Goal: Task Accomplishment & Management: Use online tool/utility

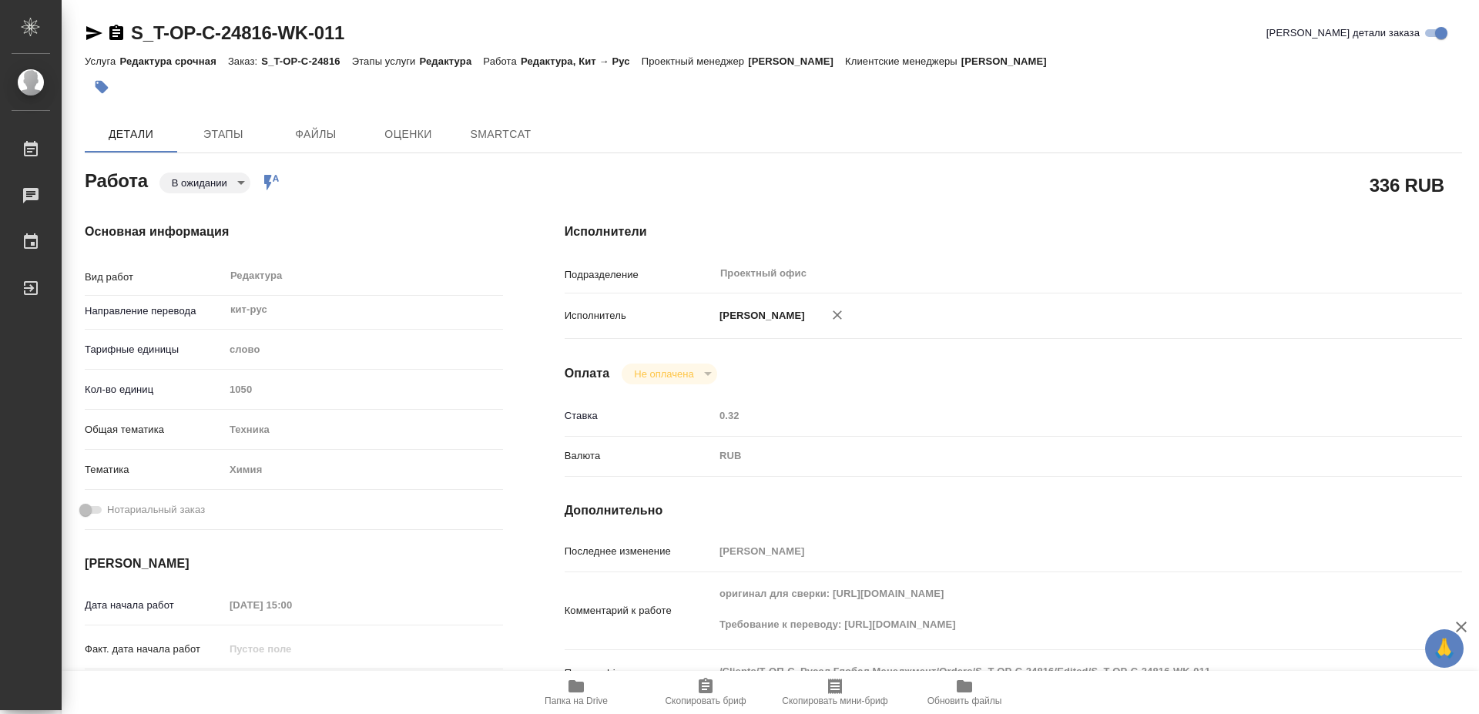
type textarea "x"
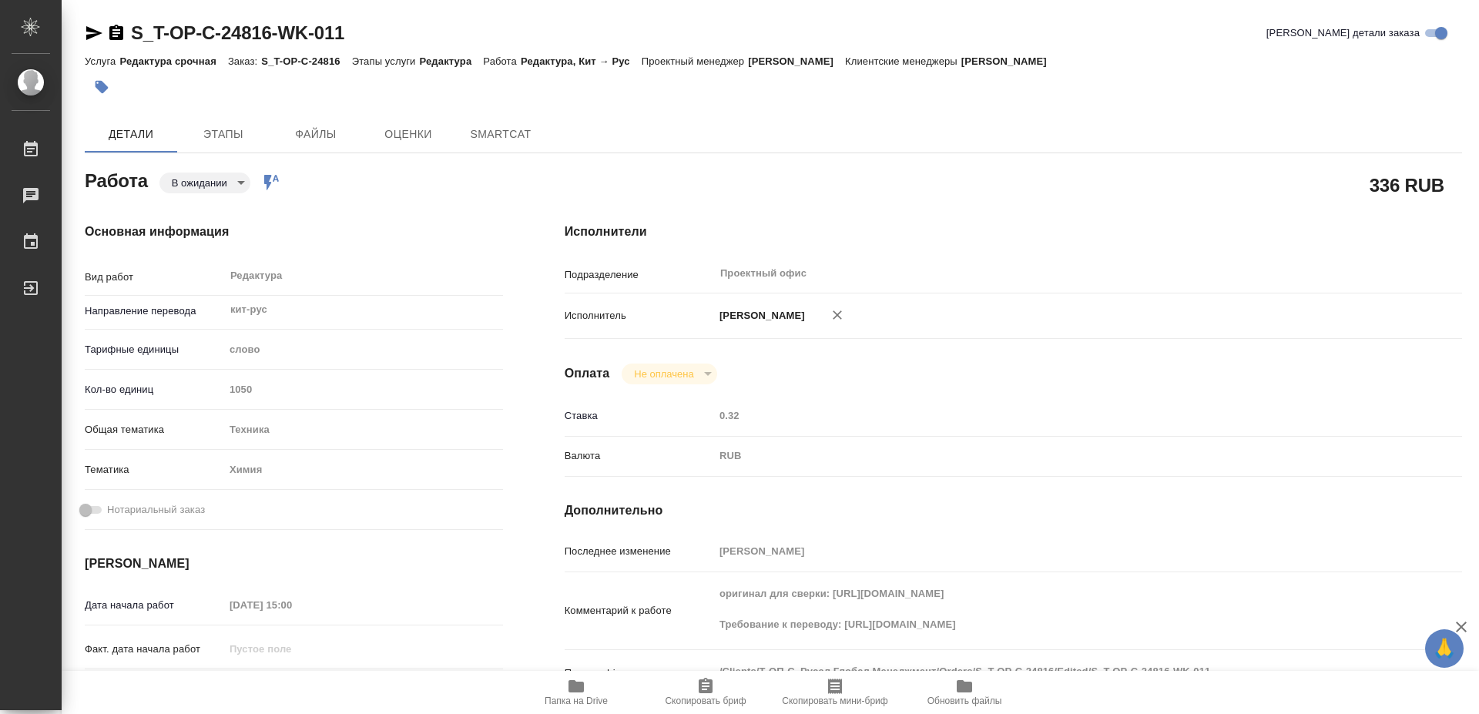
type textarea "x"
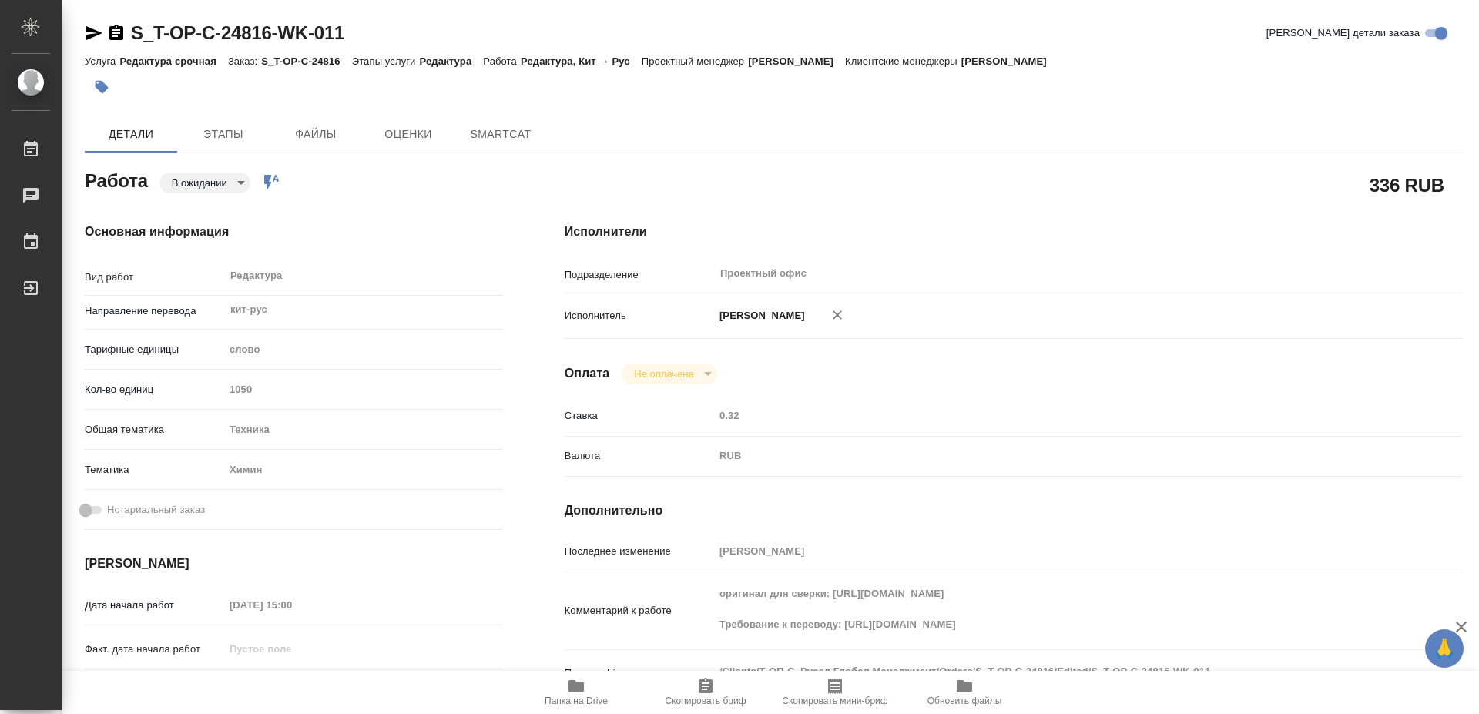
type textarea "x"
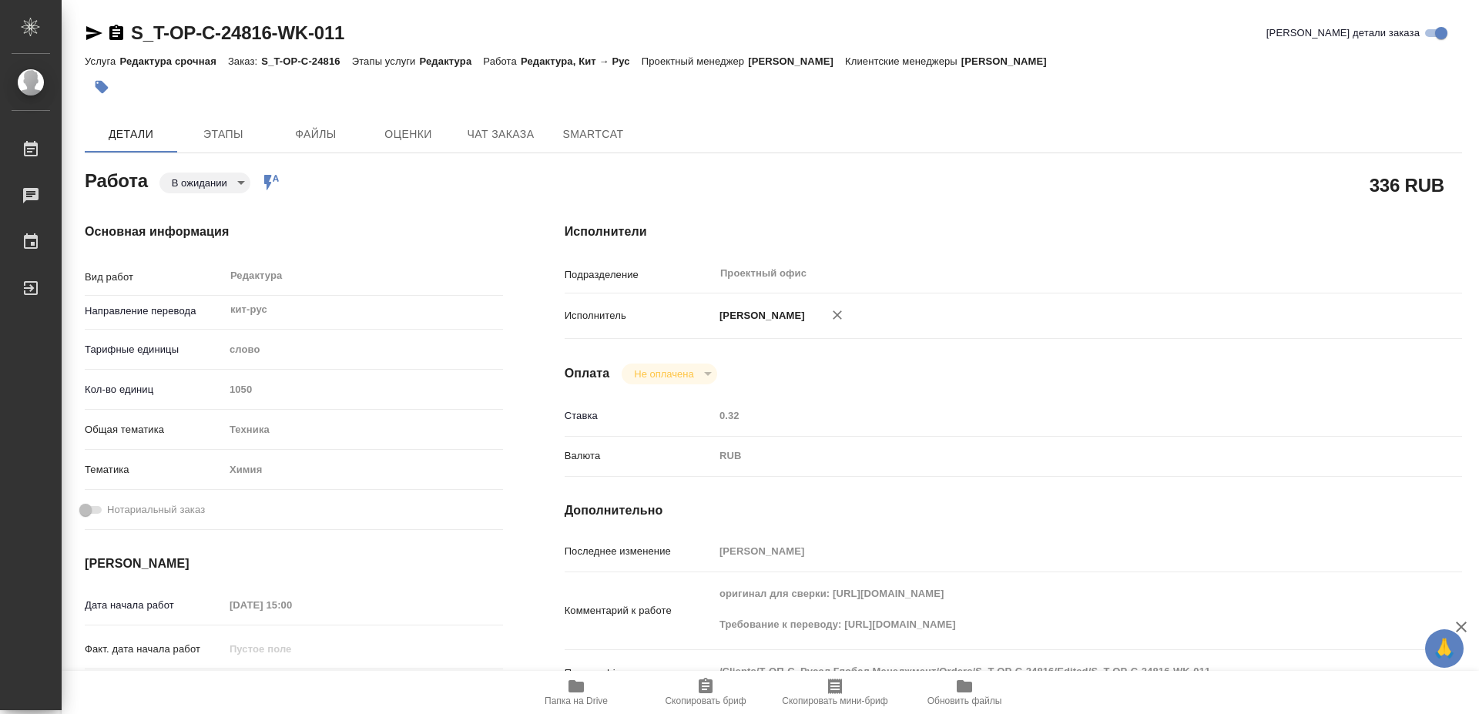
type textarea "x"
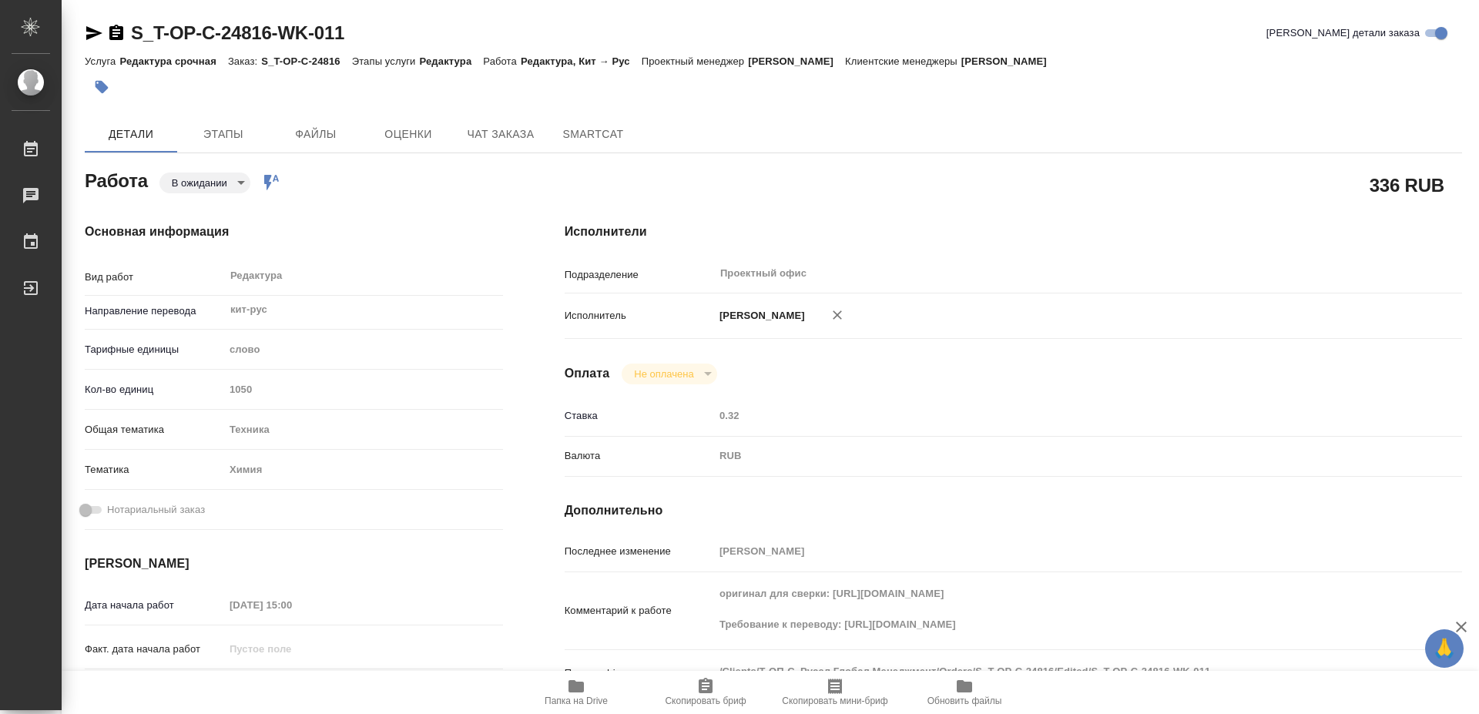
type textarea "x"
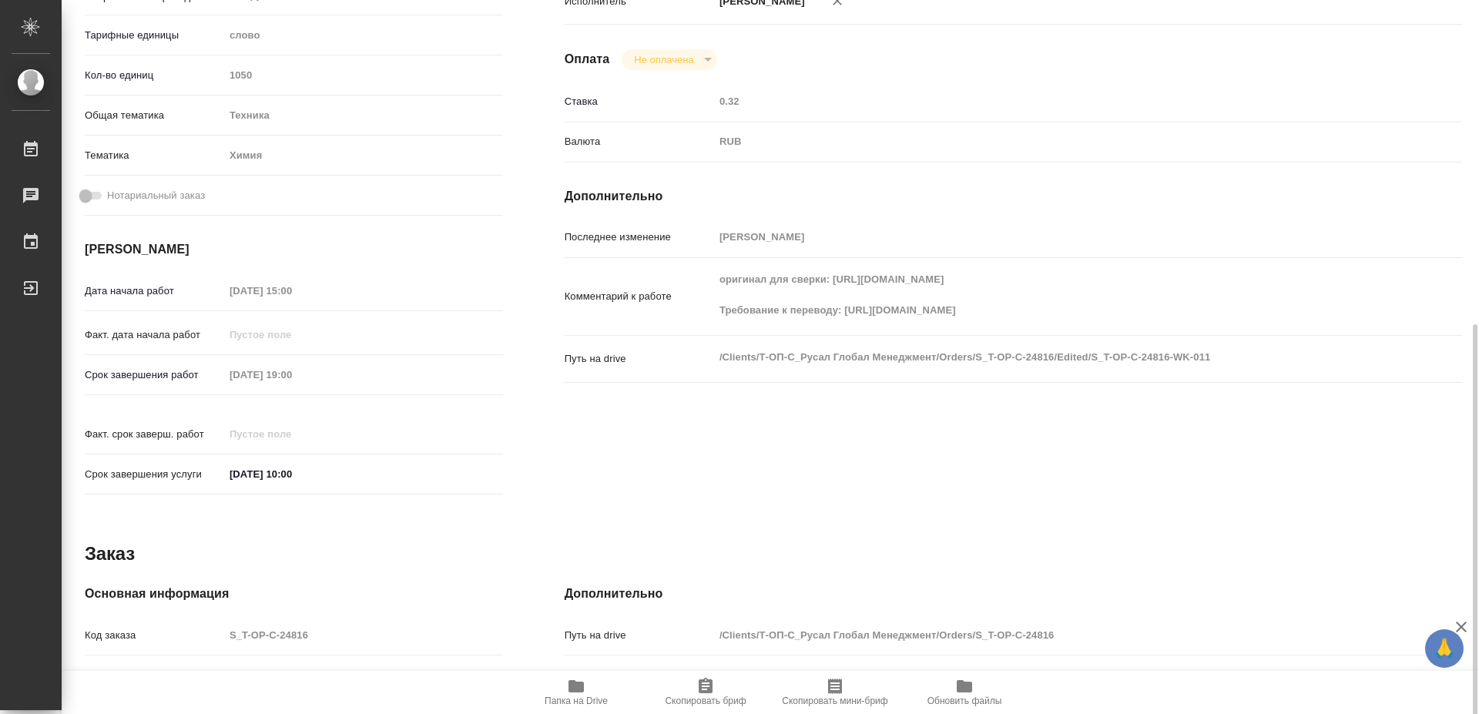
scroll to position [428, 0]
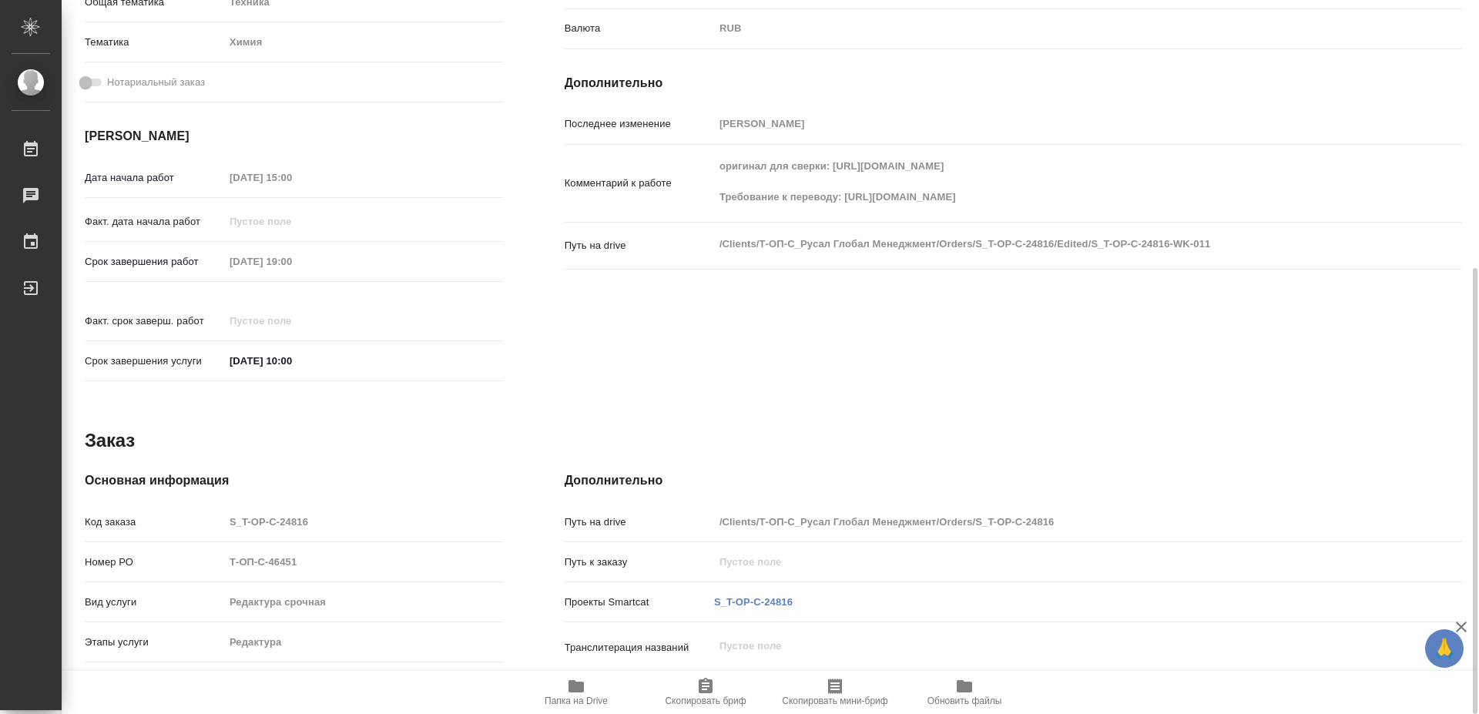
click at [577, 687] on icon "button" at bounding box center [576, 686] width 15 height 12
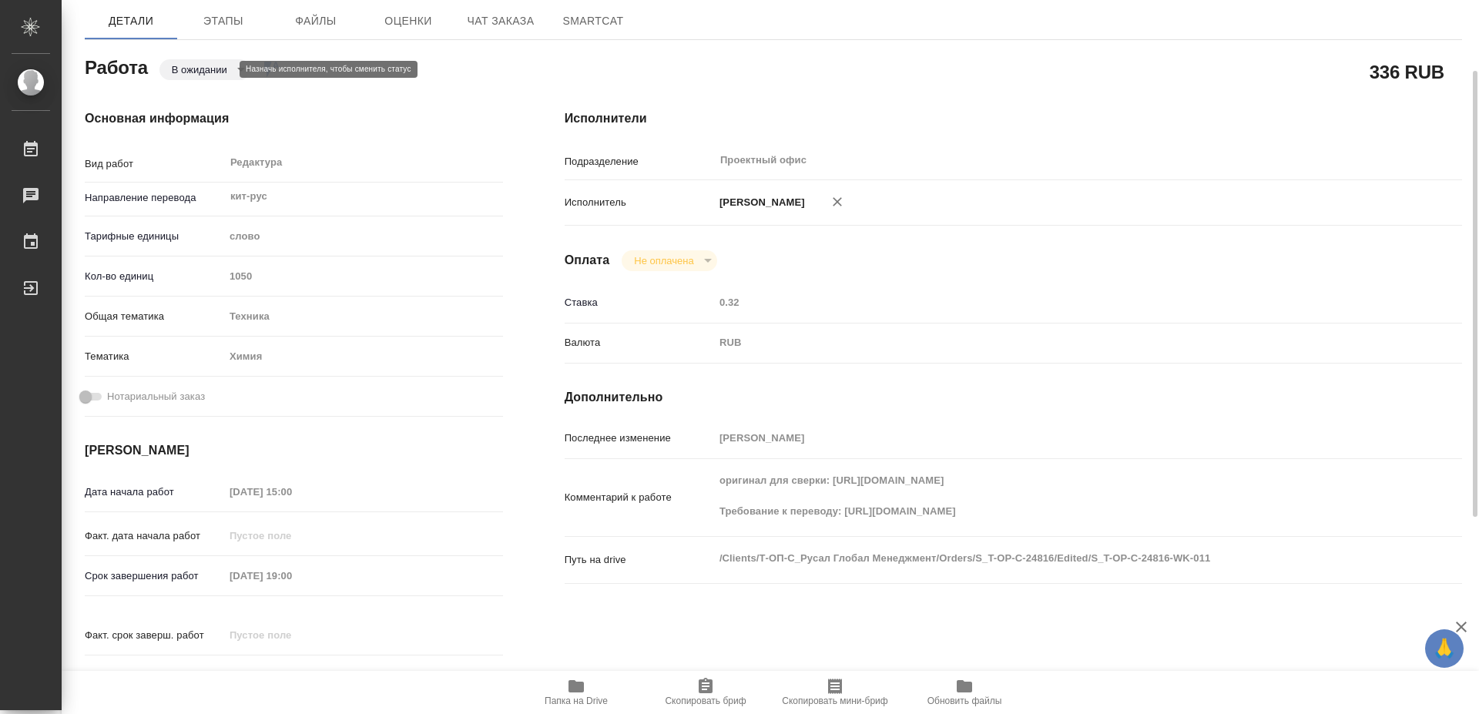
click at [213, 72] on body "🙏 .cls-1 fill:#fff; AWATERA [PERSON_NAME] 0 Чаты График Выйти S_T-OP-C-24816-WK…" at bounding box center [739, 357] width 1479 height 714
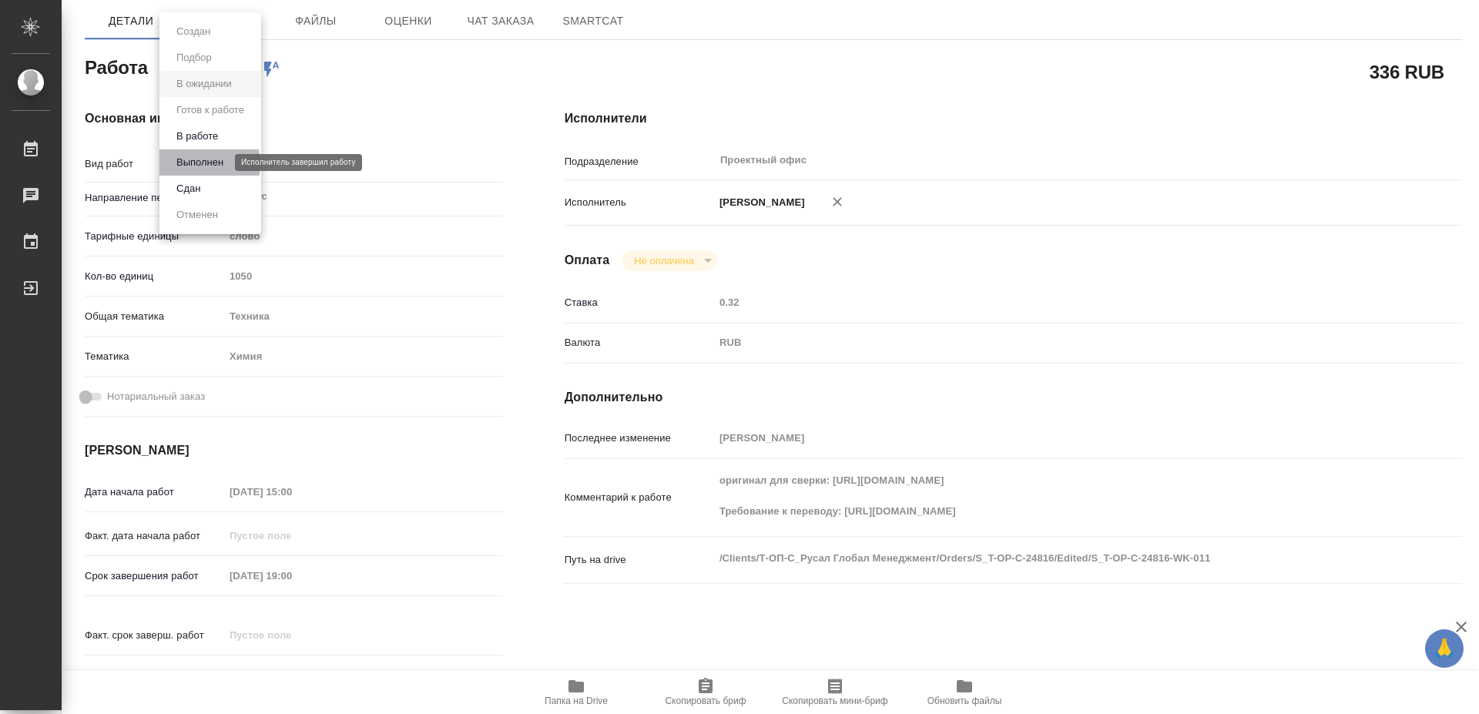
click at [195, 164] on button "Выполнен" at bounding box center [200, 162] width 56 height 17
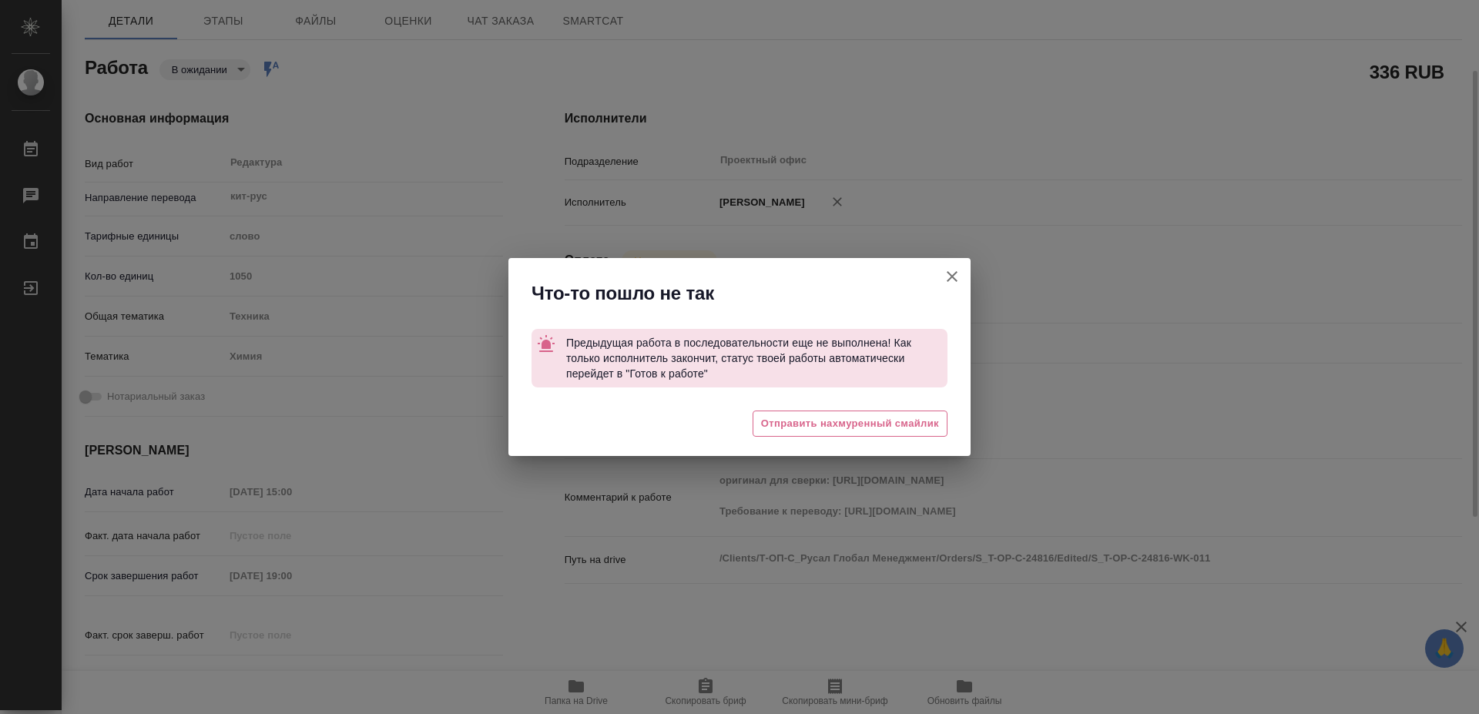
type textarea "x"
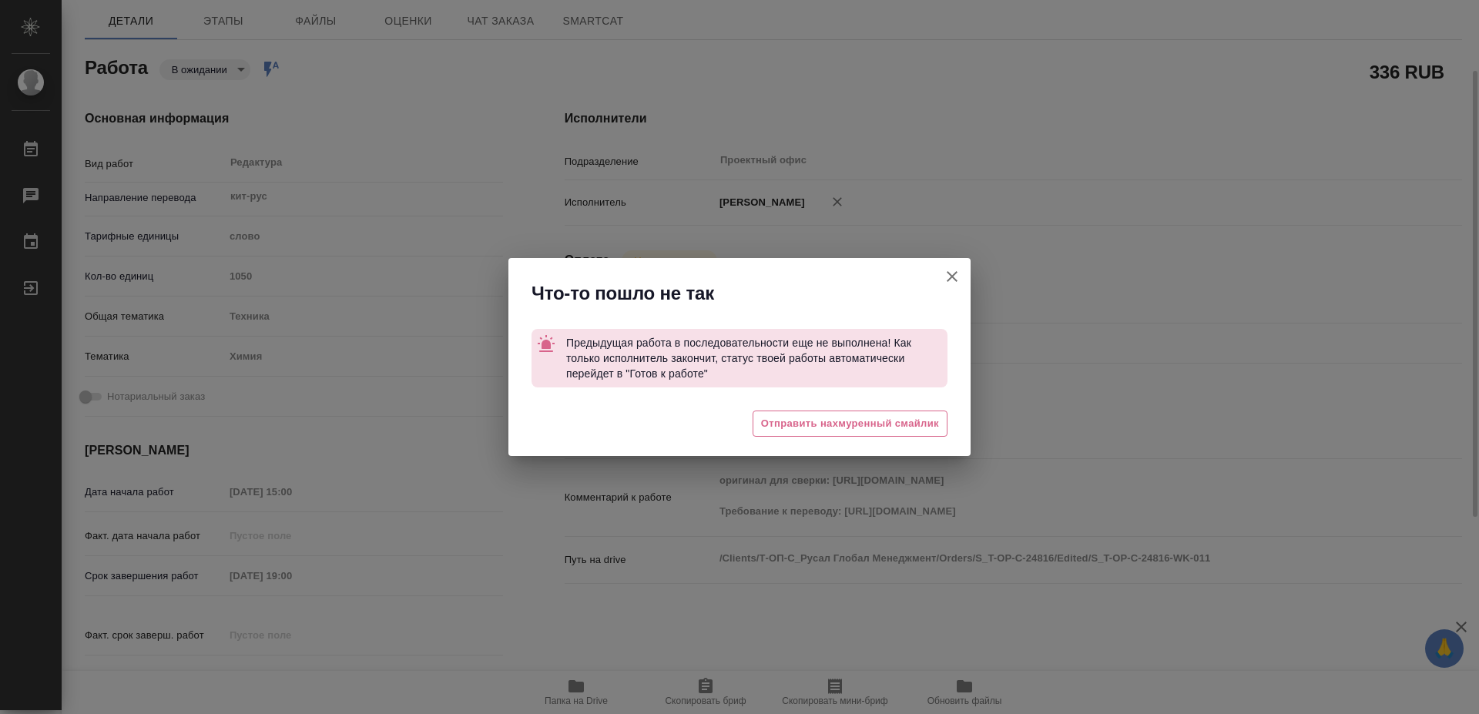
type textarea "x"
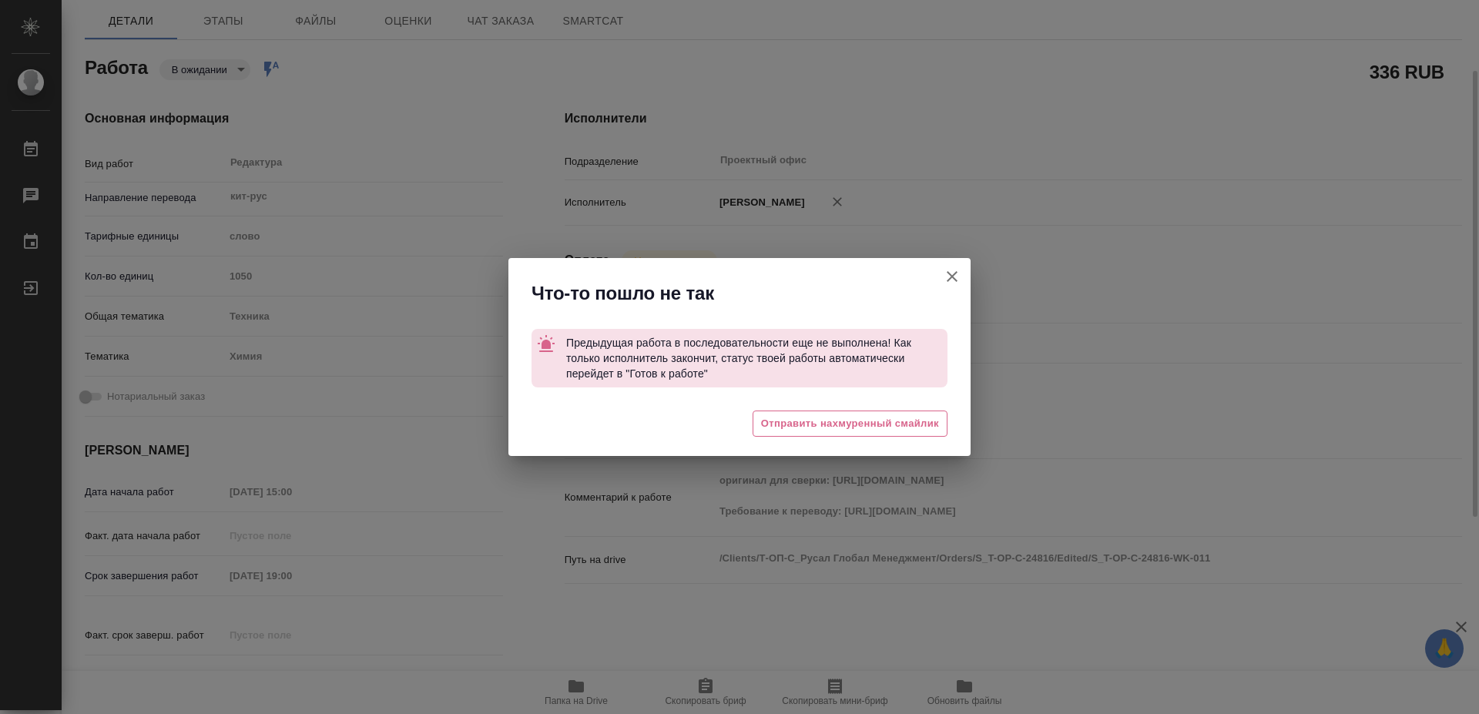
type textarea "x"
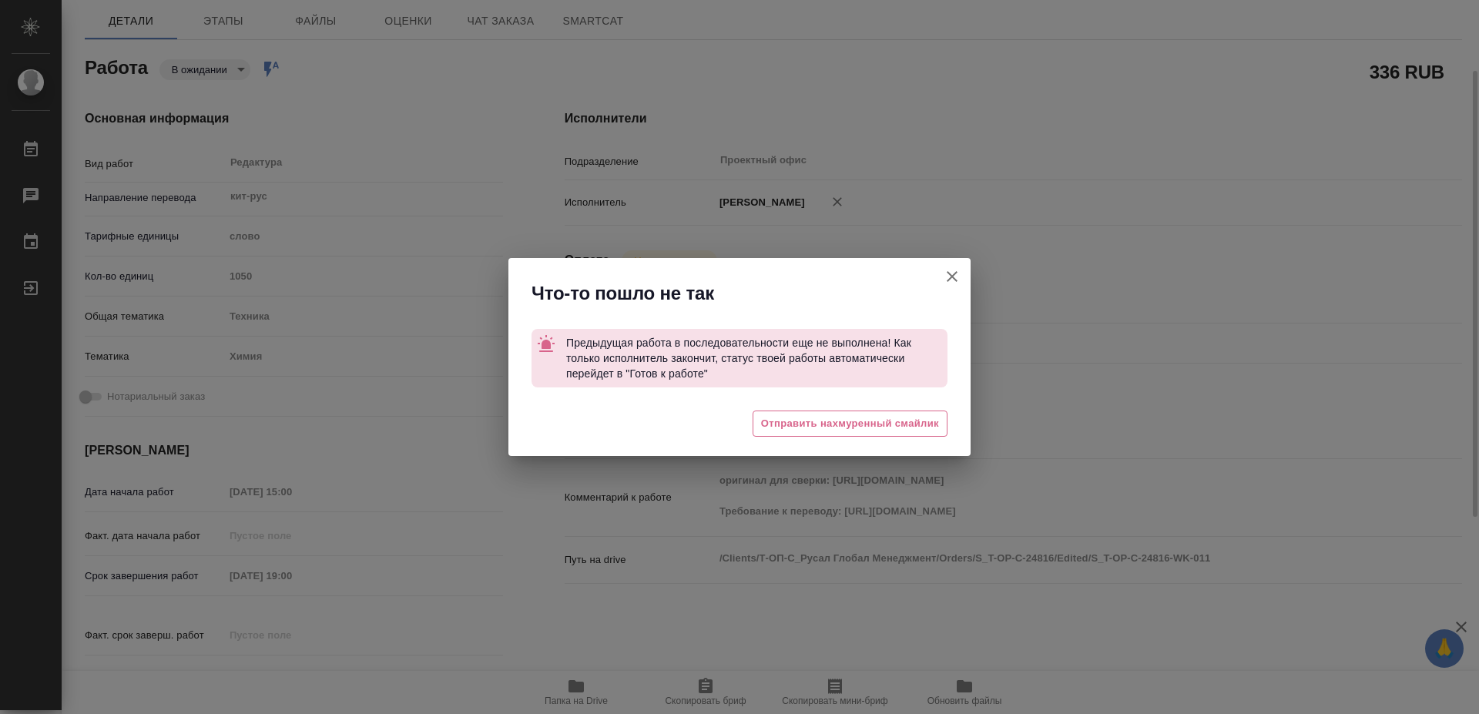
click at [960, 276] on icon "button" at bounding box center [952, 276] width 18 height 18
type textarea "x"
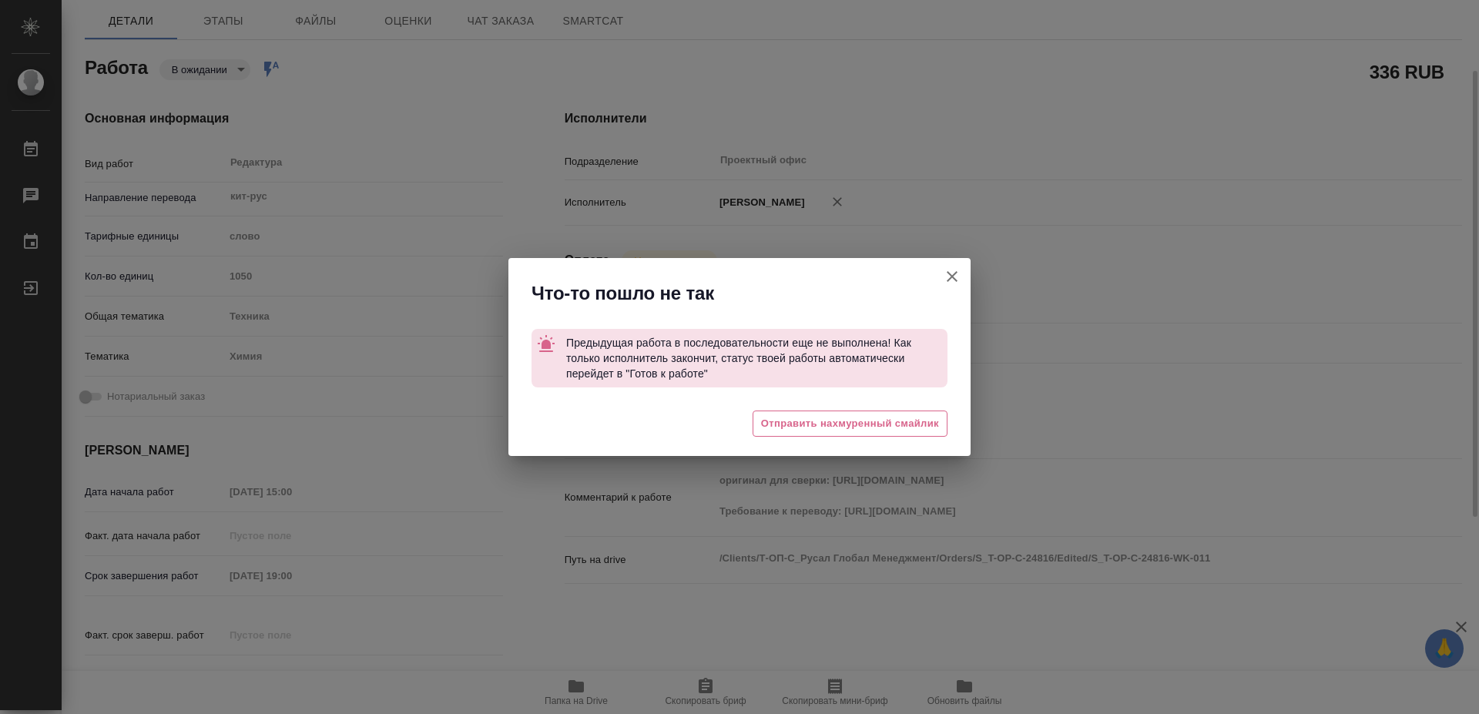
type textarea "x"
